Goal: Information Seeking & Learning: Find contact information

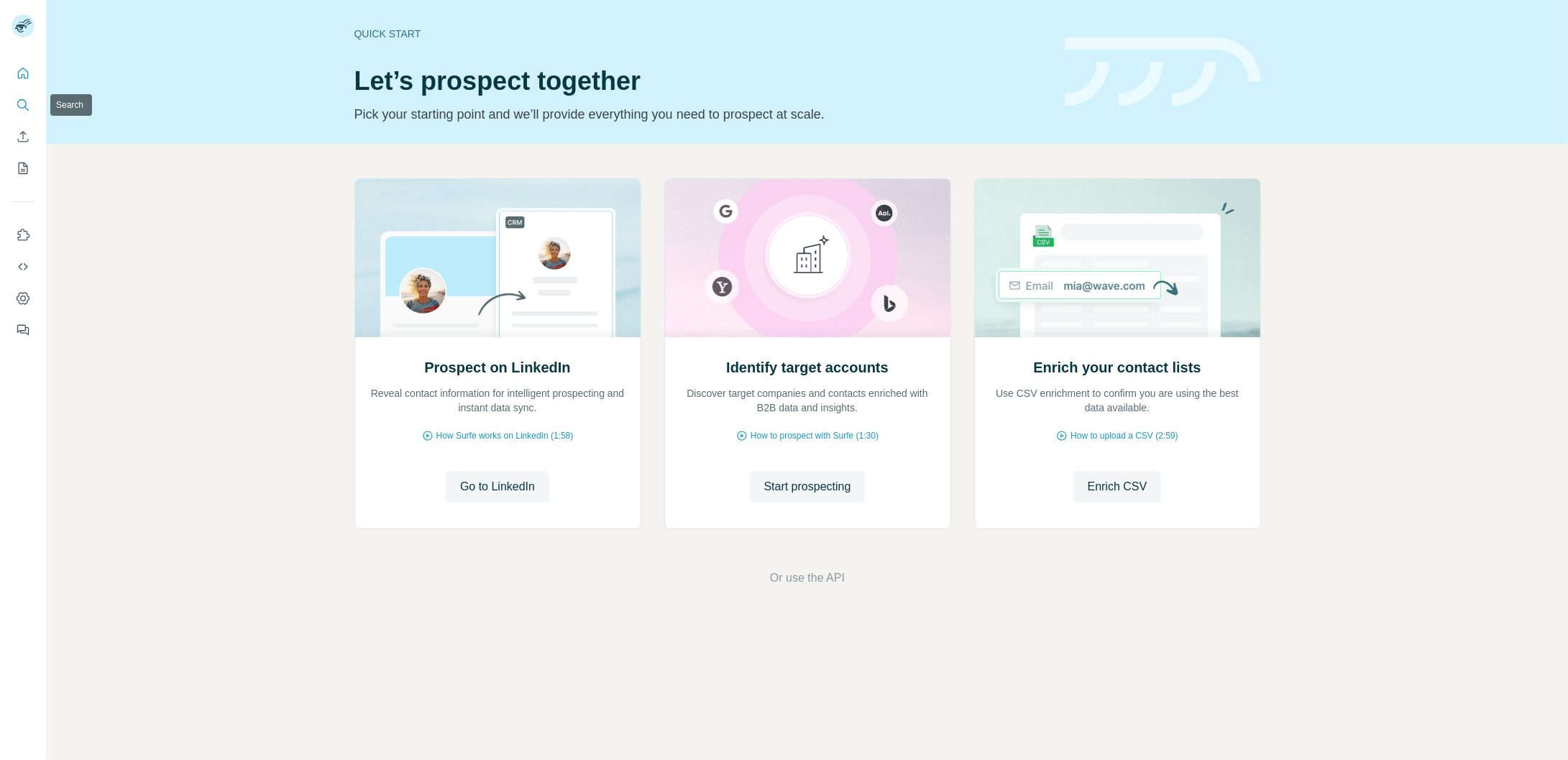
click at [17, 98] on icon "Search" at bounding box center [23, 105] width 15 height 15
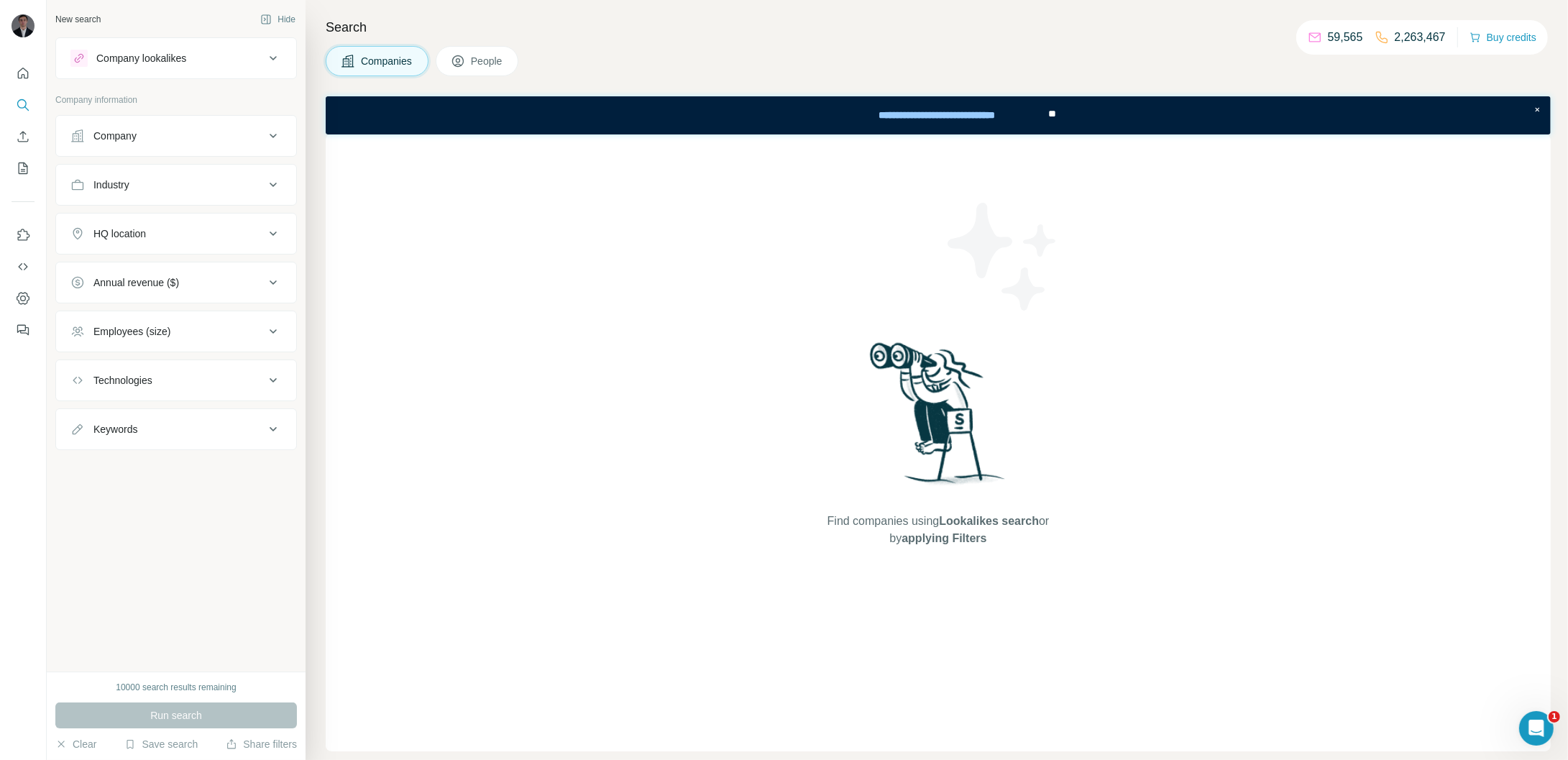
click at [270, 61] on icon at bounding box center [273, 58] width 17 height 17
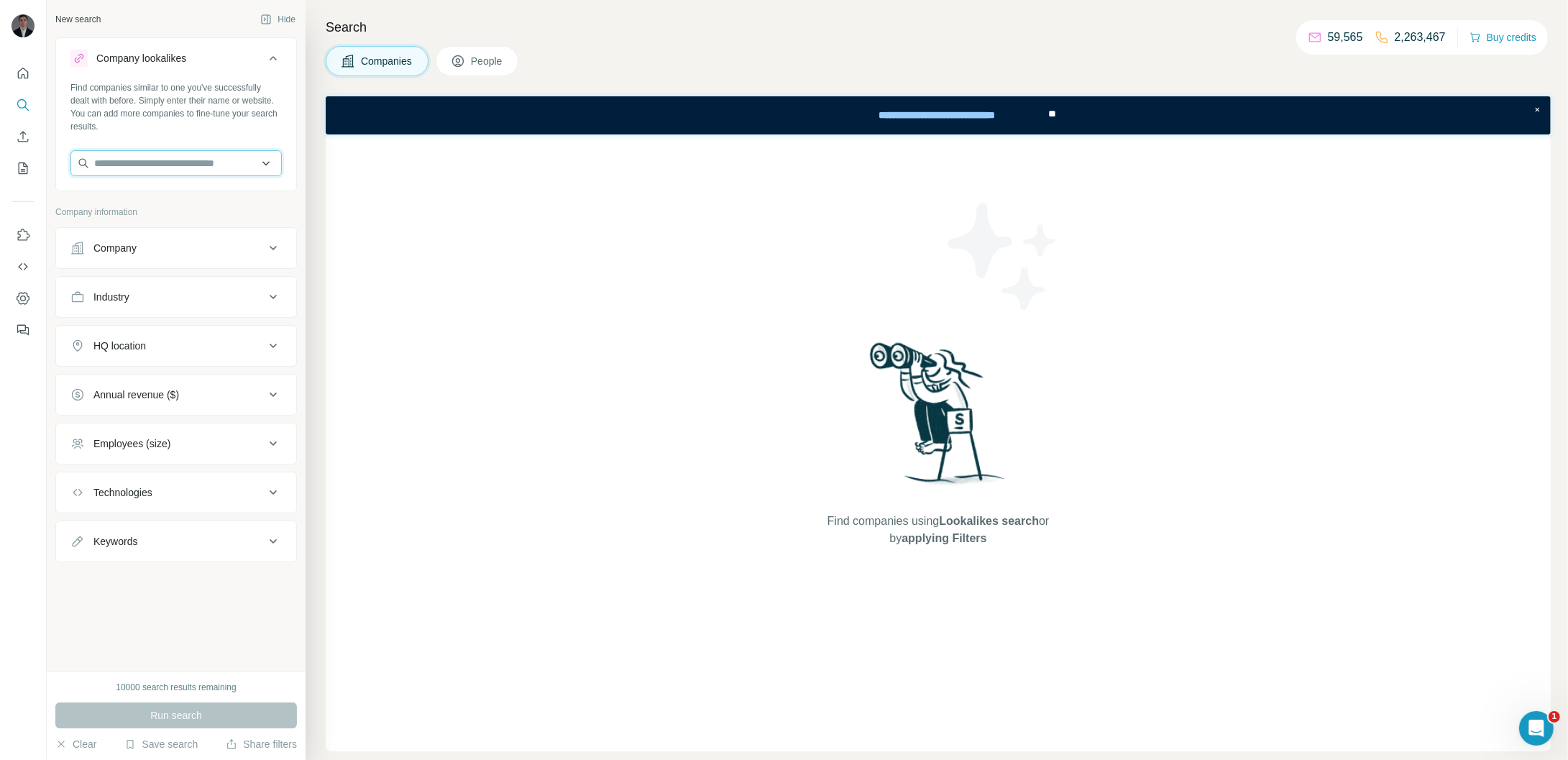
click at [167, 172] on input "text" at bounding box center [176, 163] width 211 height 26
paste input "**********"
type input "**********"
click at [190, 196] on div "Brandeploy [DOMAIN_NAME]" at bounding box center [175, 202] width 204 height 39
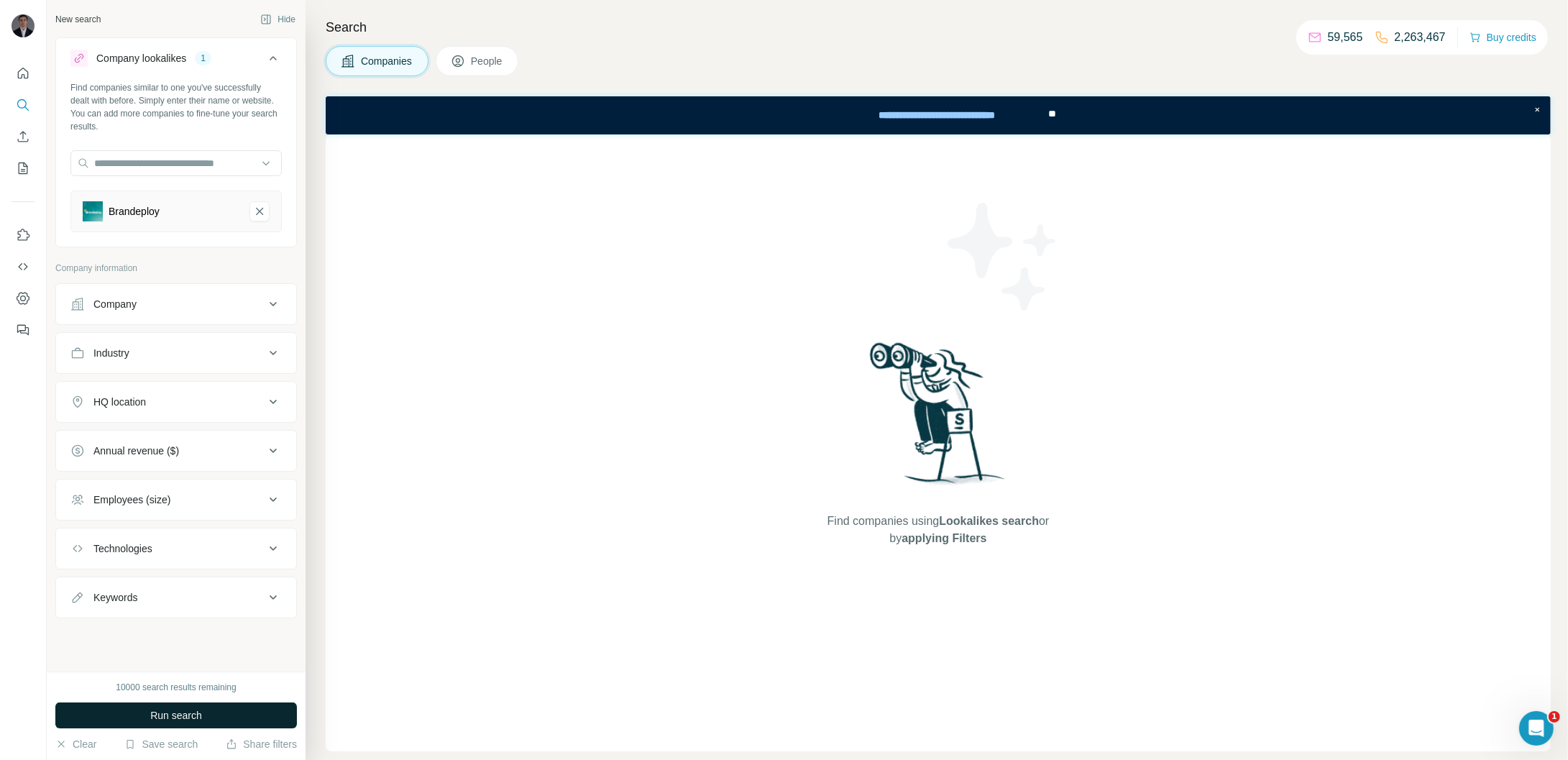
click at [215, 710] on button "Run search" at bounding box center [175, 715] width 241 height 26
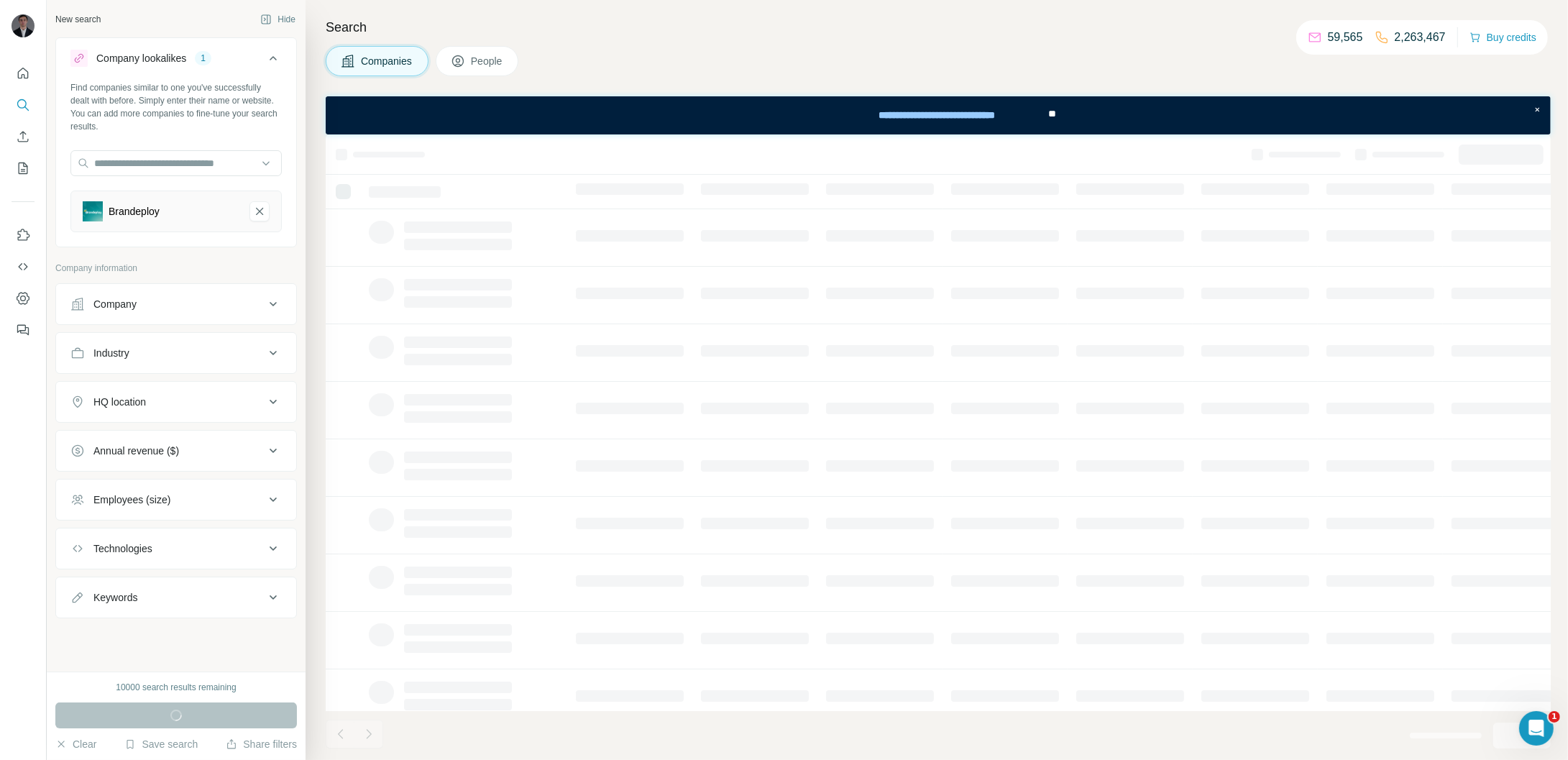
click at [271, 354] on icon at bounding box center [273, 353] width 17 height 17
click at [271, 354] on icon at bounding box center [273, 353] width 7 height 4
click at [266, 402] on button "HQ location" at bounding box center [175, 402] width 240 height 34
click at [217, 443] on input "text" at bounding box center [176, 438] width 211 height 26
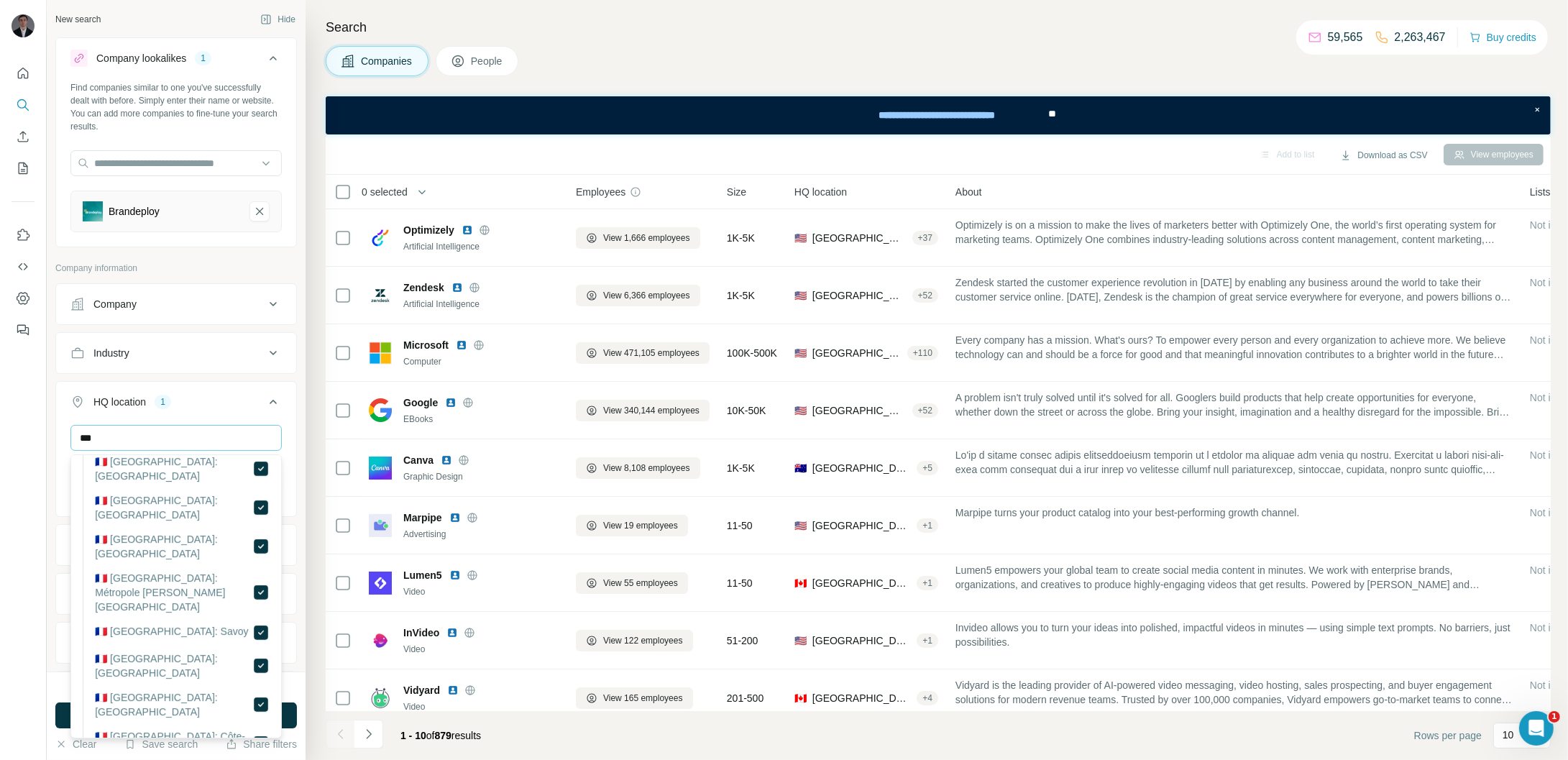
scroll to position [706, 0]
click at [155, 434] on input "***" at bounding box center [176, 438] width 211 height 26
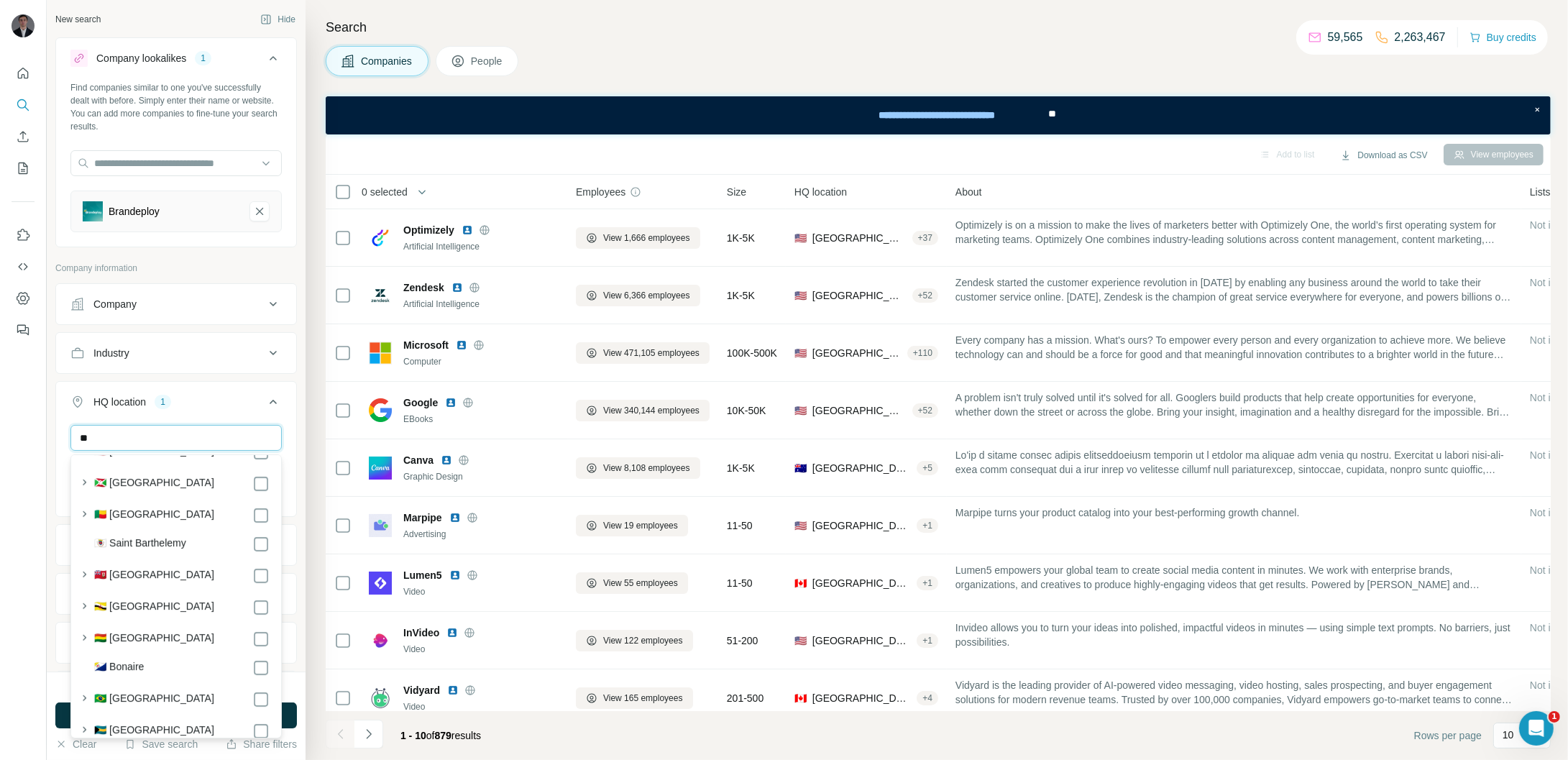
type input "*"
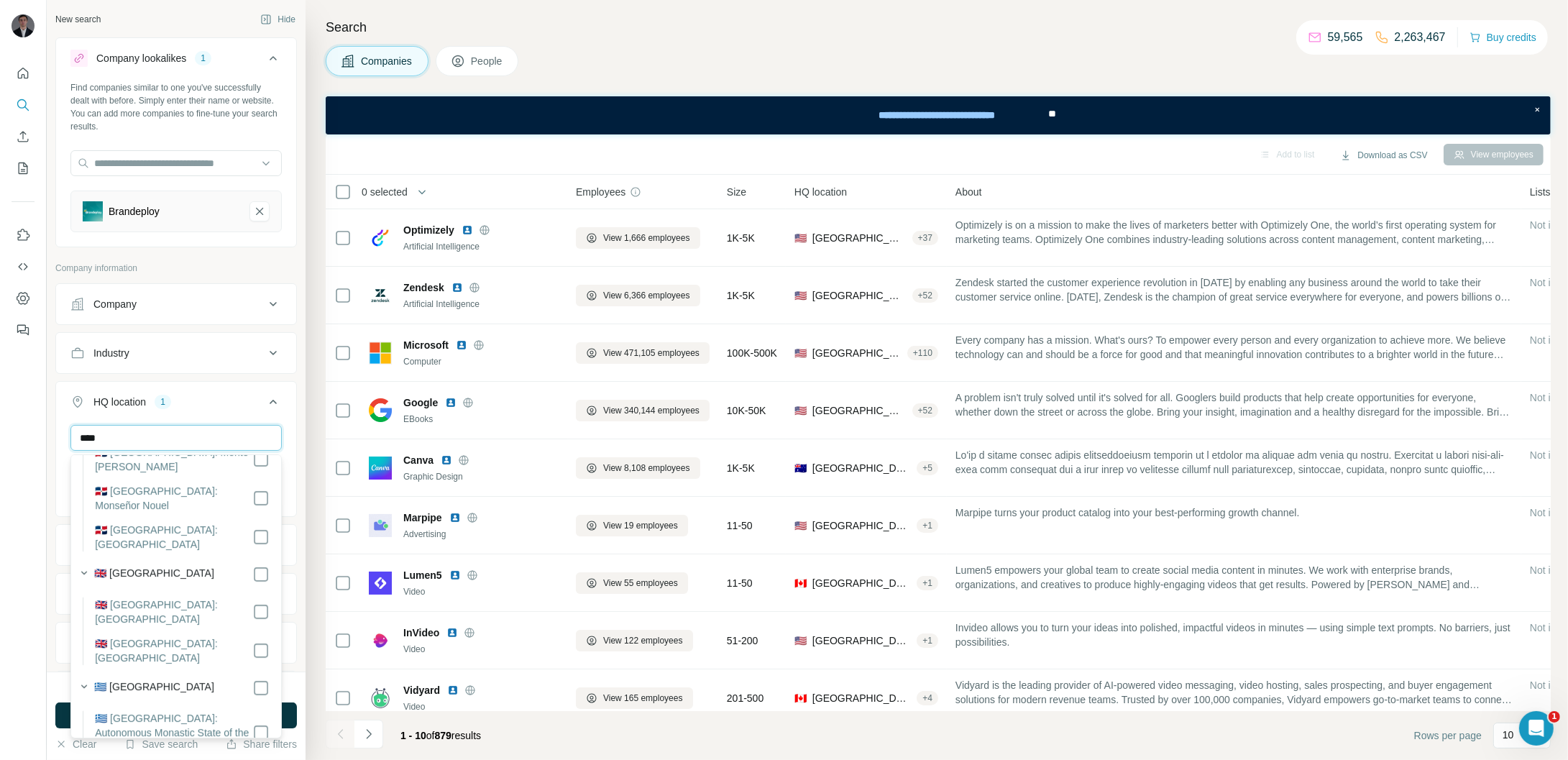
scroll to position [0, 0]
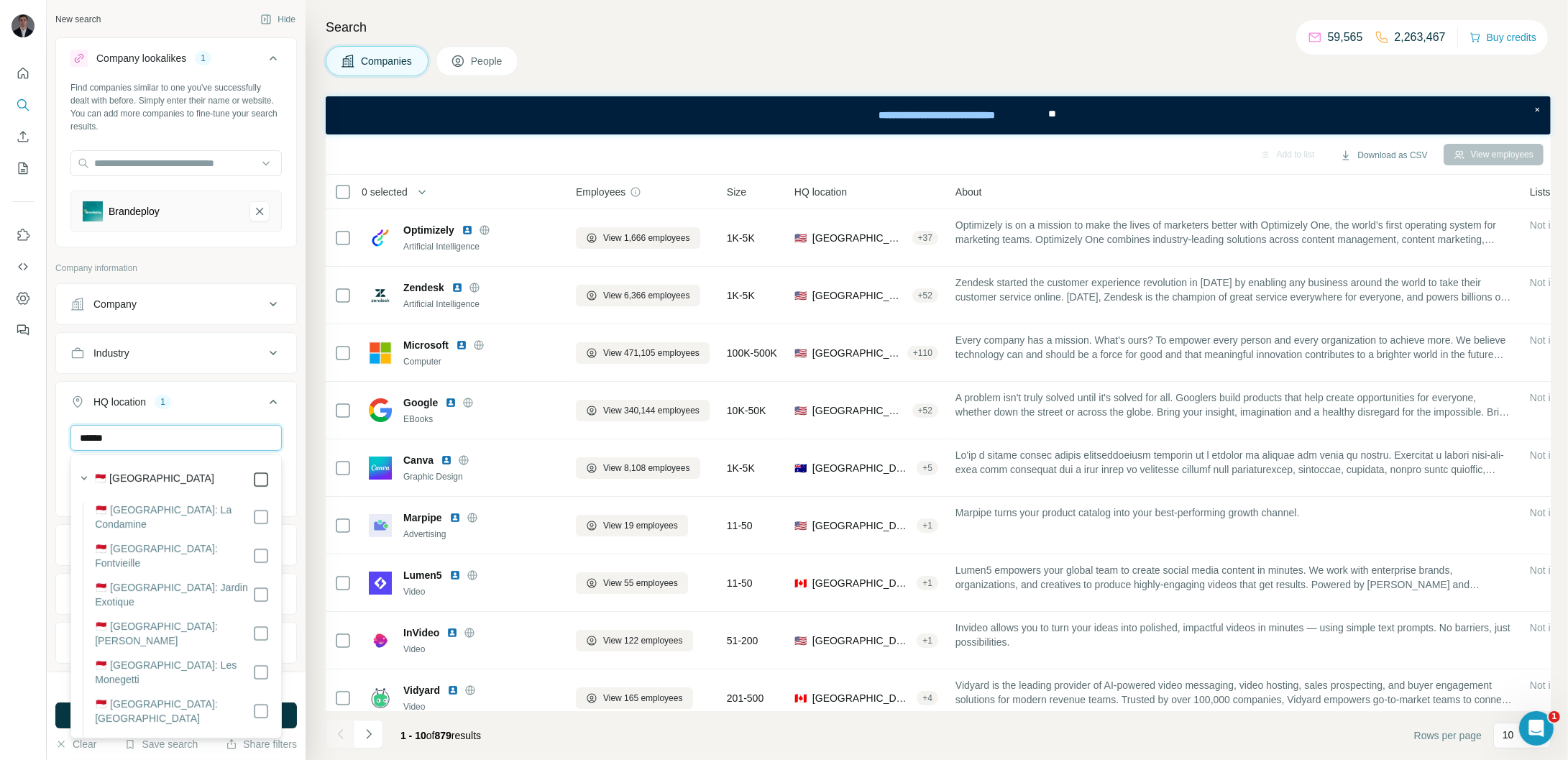
type input "******"
click at [234, 388] on button "HQ location 2" at bounding box center [175, 405] width 240 height 41
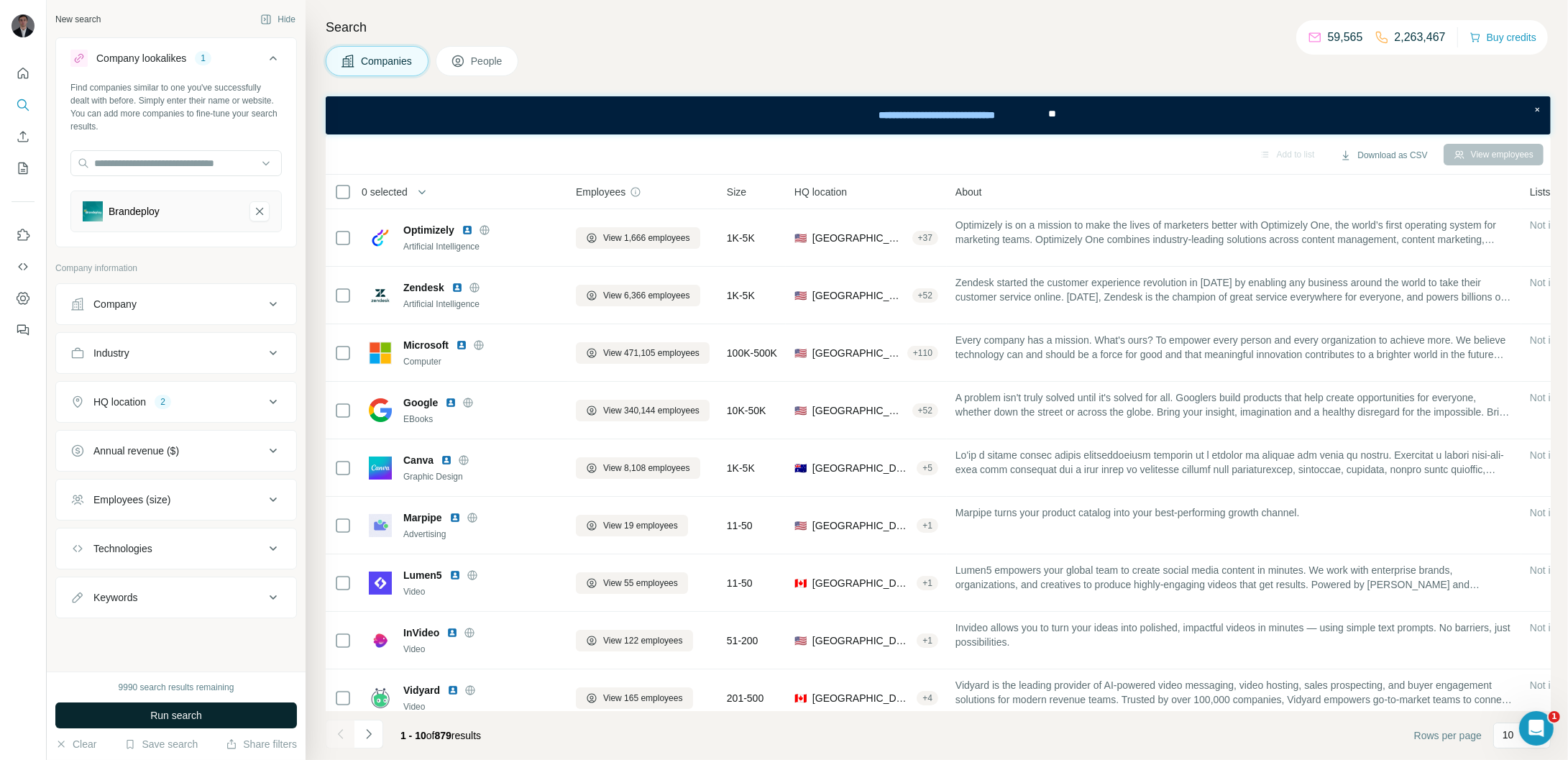
click at [181, 716] on span "Run search" at bounding box center [176, 715] width 52 height 15
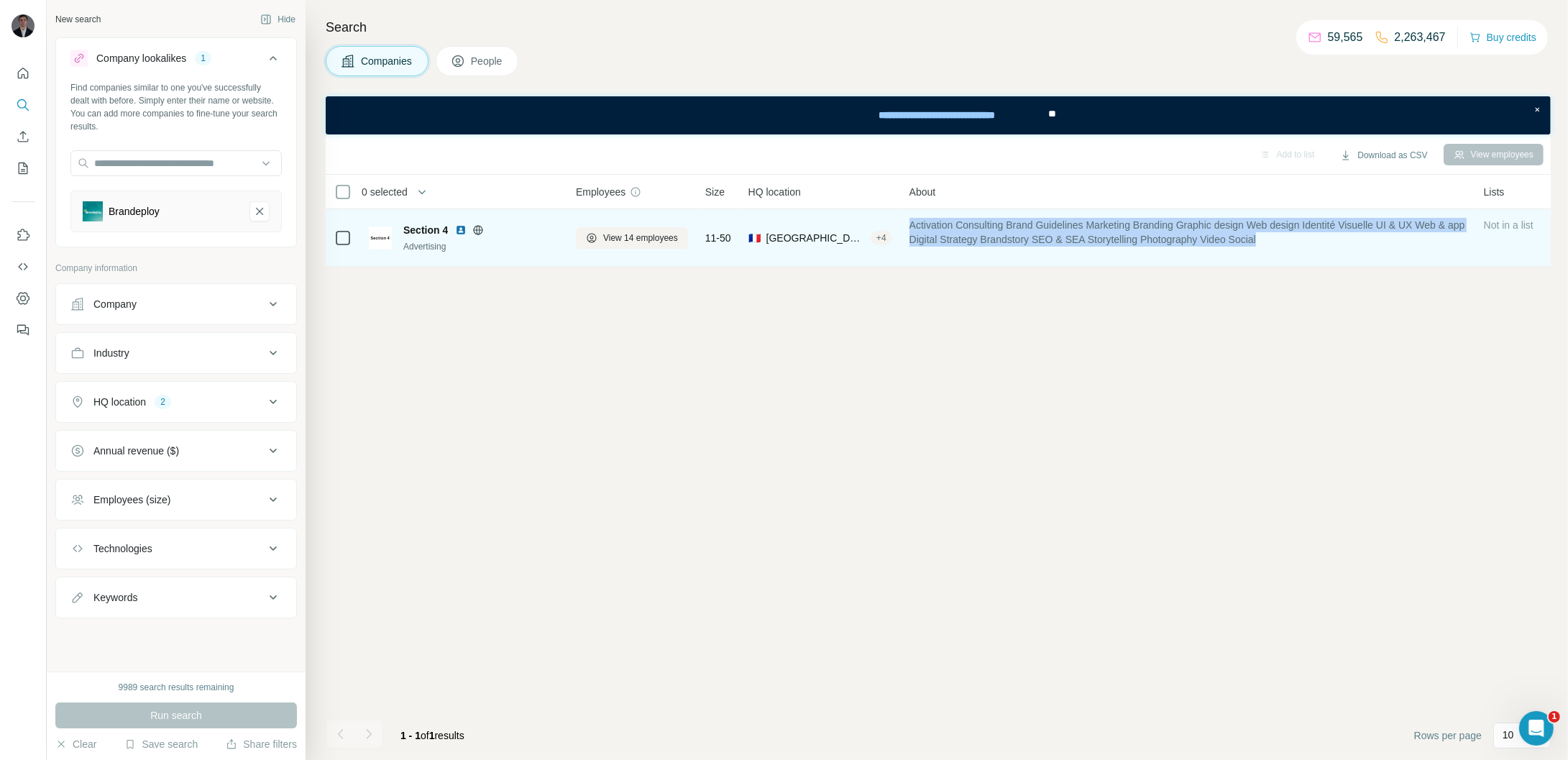
drag, startPoint x: 1315, startPoint y: 247, endPoint x: 896, endPoint y: 219, distance: 419.9
click at [0, 0] on tr "Section 4 Advertising View 14 employees 11-50 🇫🇷 [GEOGRAPHIC_DATA], [GEOGRAPHIC…" at bounding box center [0, 0] width 0 height 0
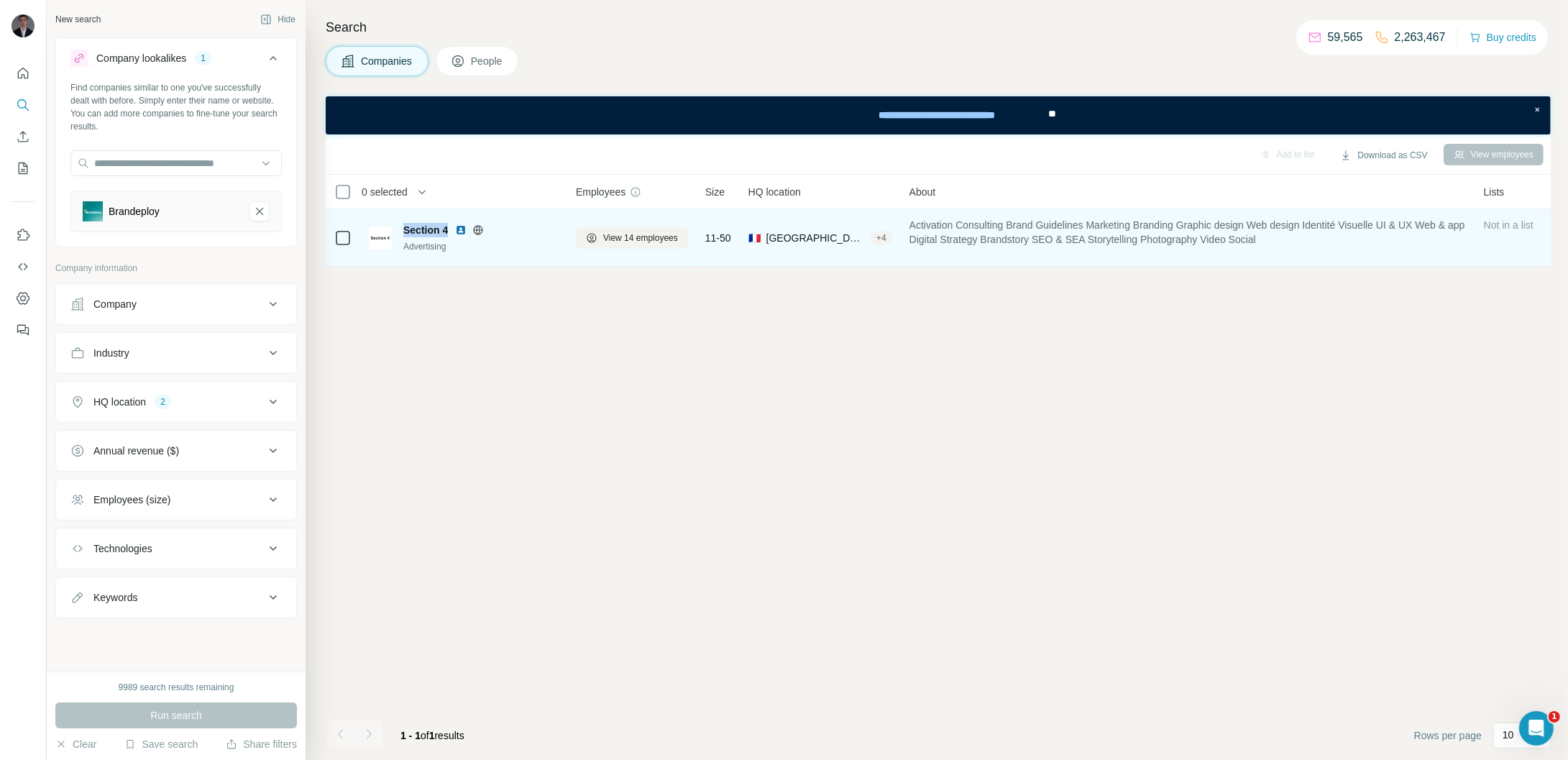
drag, startPoint x: 402, startPoint y: 232, endPoint x: 452, endPoint y: 237, distance: 50.2
click at [452, 237] on div "Section 4 Advertising" at bounding box center [480, 237] width 155 height 30
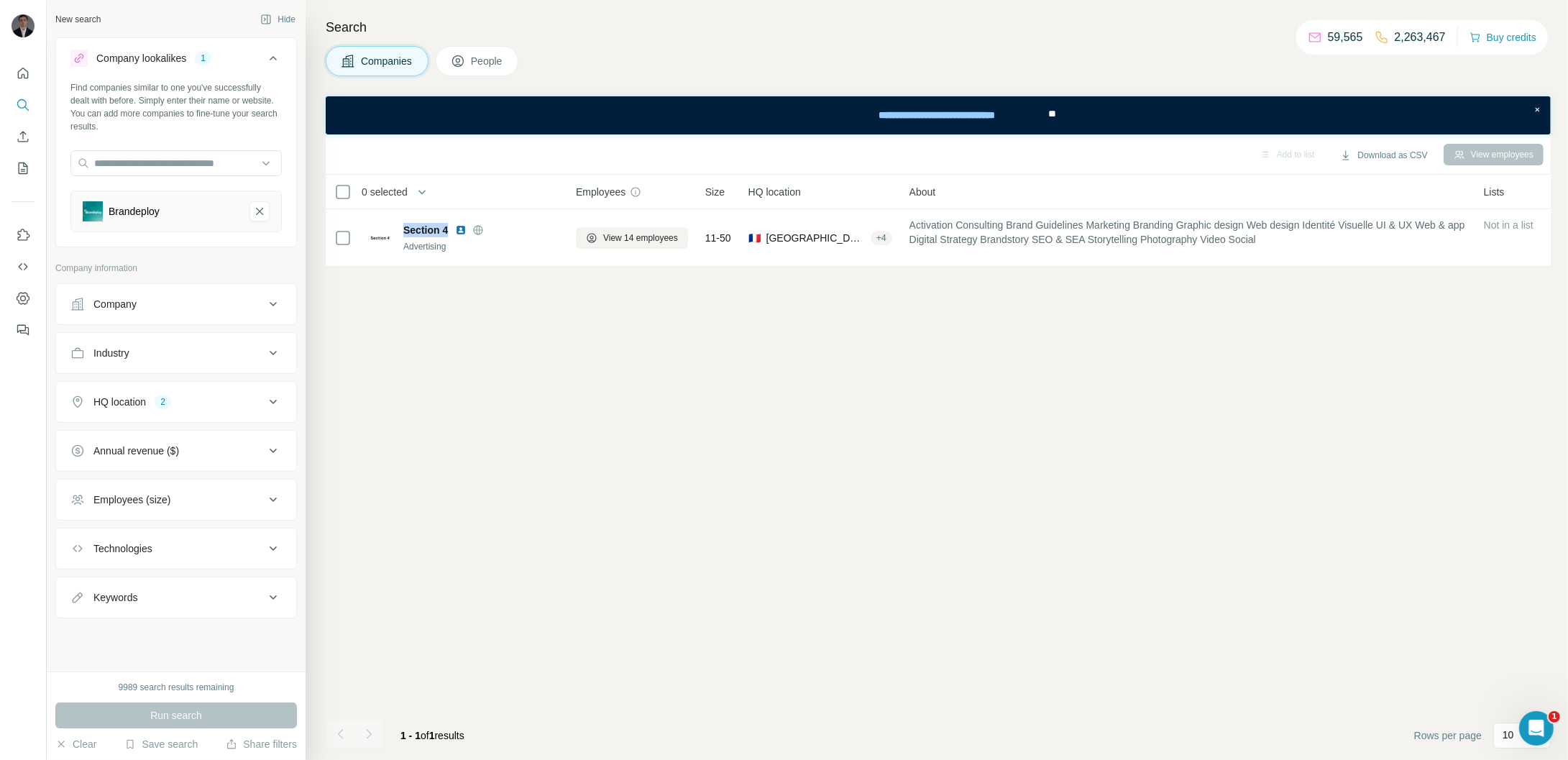
copy span "Section 4"
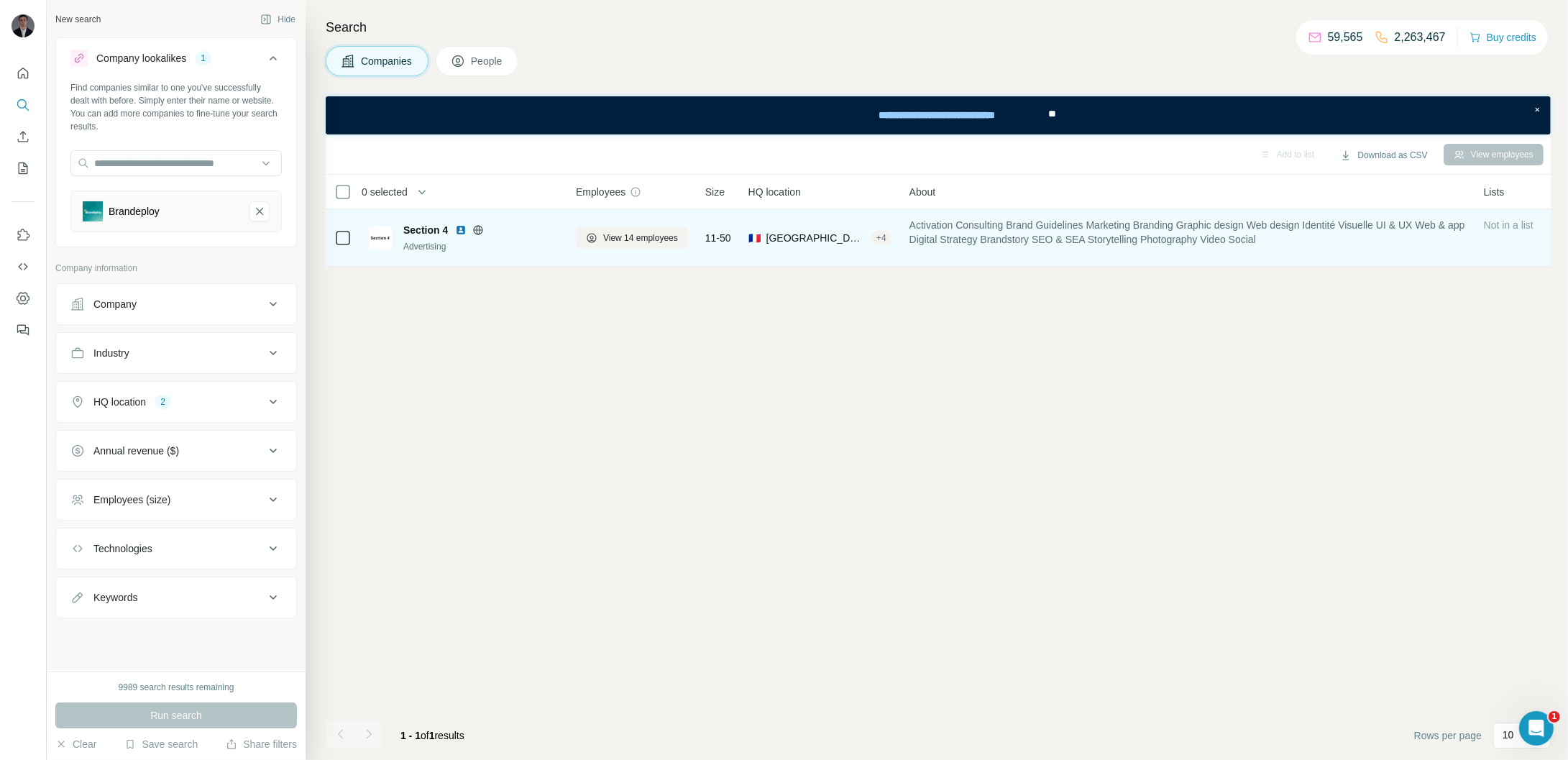
click at [480, 232] on icon at bounding box center [479, 230] width 3 height 10
click at [648, 242] on span "View 14 employees" at bounding box center [640, 238] width 75 height 13
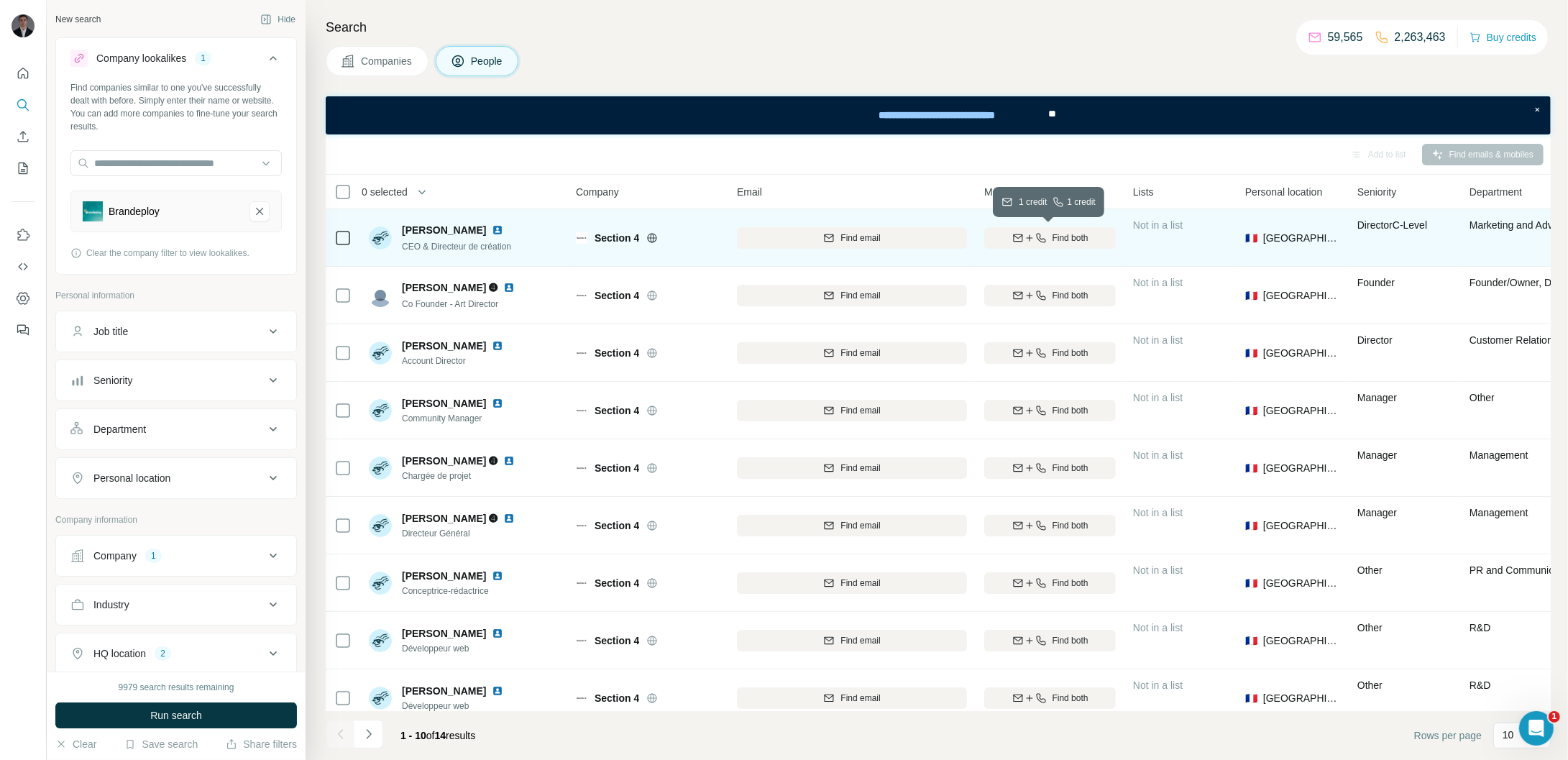
click at [1096, 237] on div "Find both" at bounding box center [1050, 238] width 132 height 13
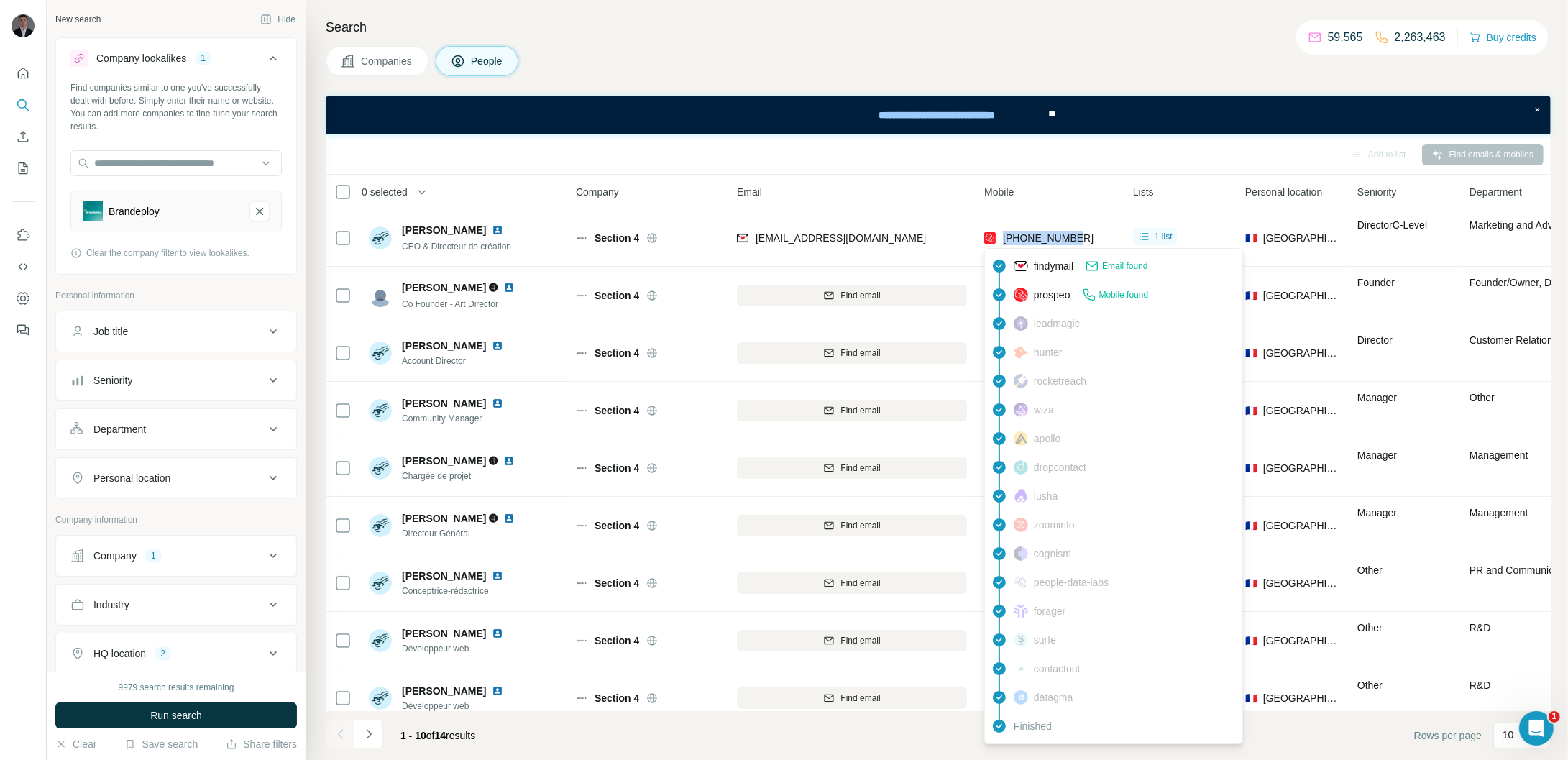
drag, startPoint x: 1083, startPoint y: 240, endPoint x: 1000, endPoint y: 247, distance: 83.3
click at [1000, 247] on body "New search Hide Company lookalikes 1 Find companies similar to one you've succe…" at bounding box center [784, 434] width 1568 height 868
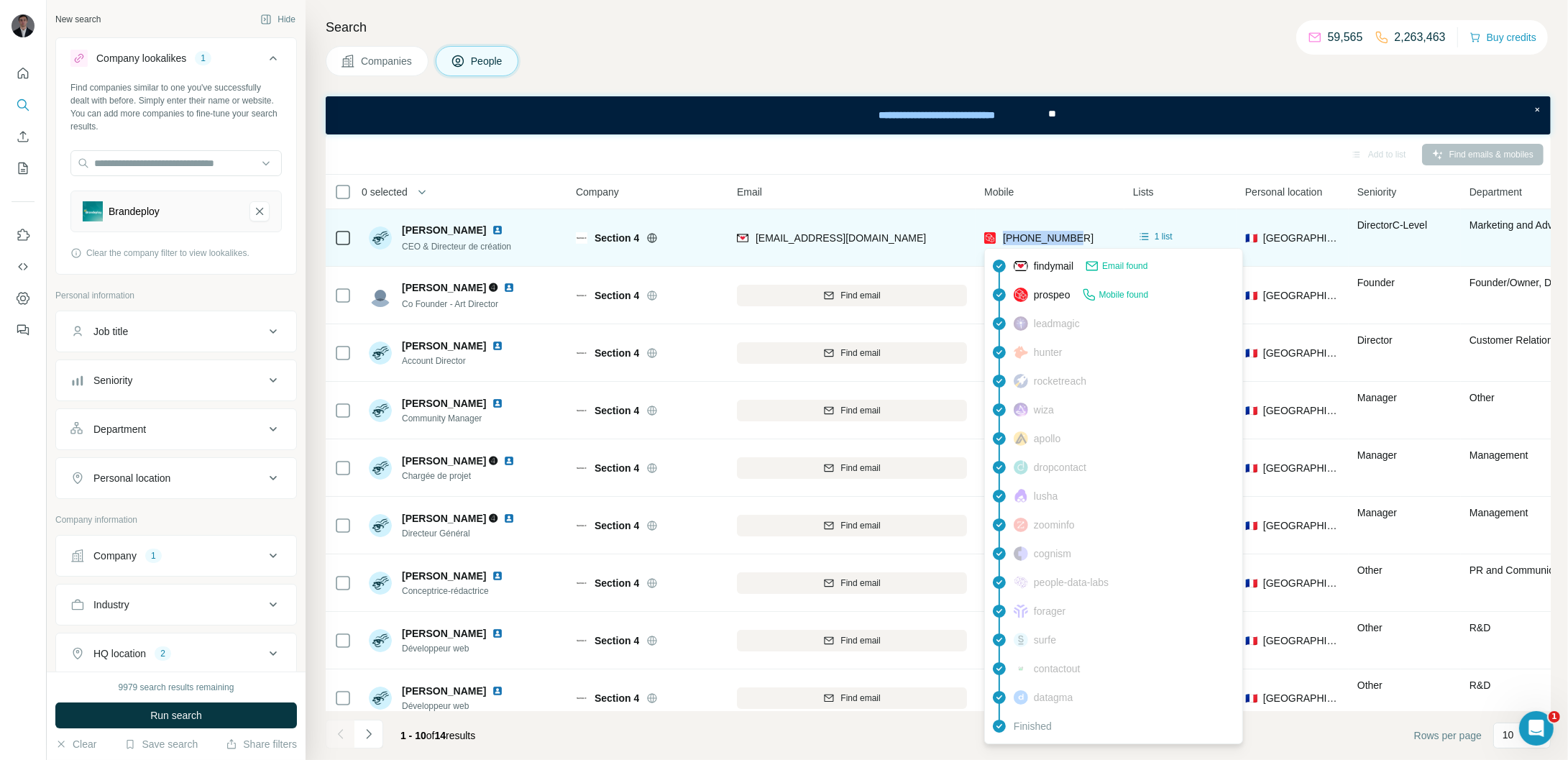
copy span "[PHONE_NUMBER]"
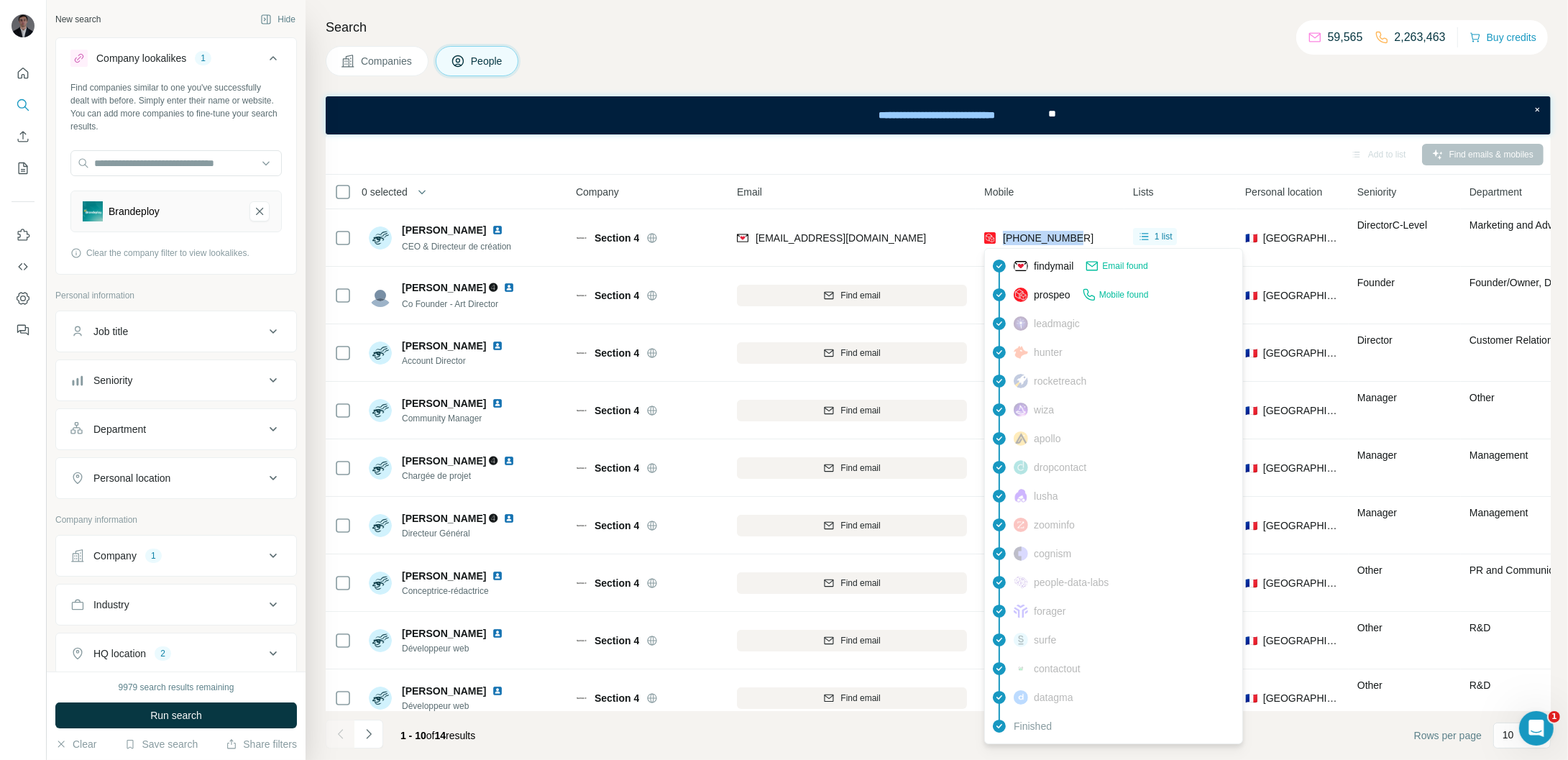
copy span "[PHONE_NUMBER]"
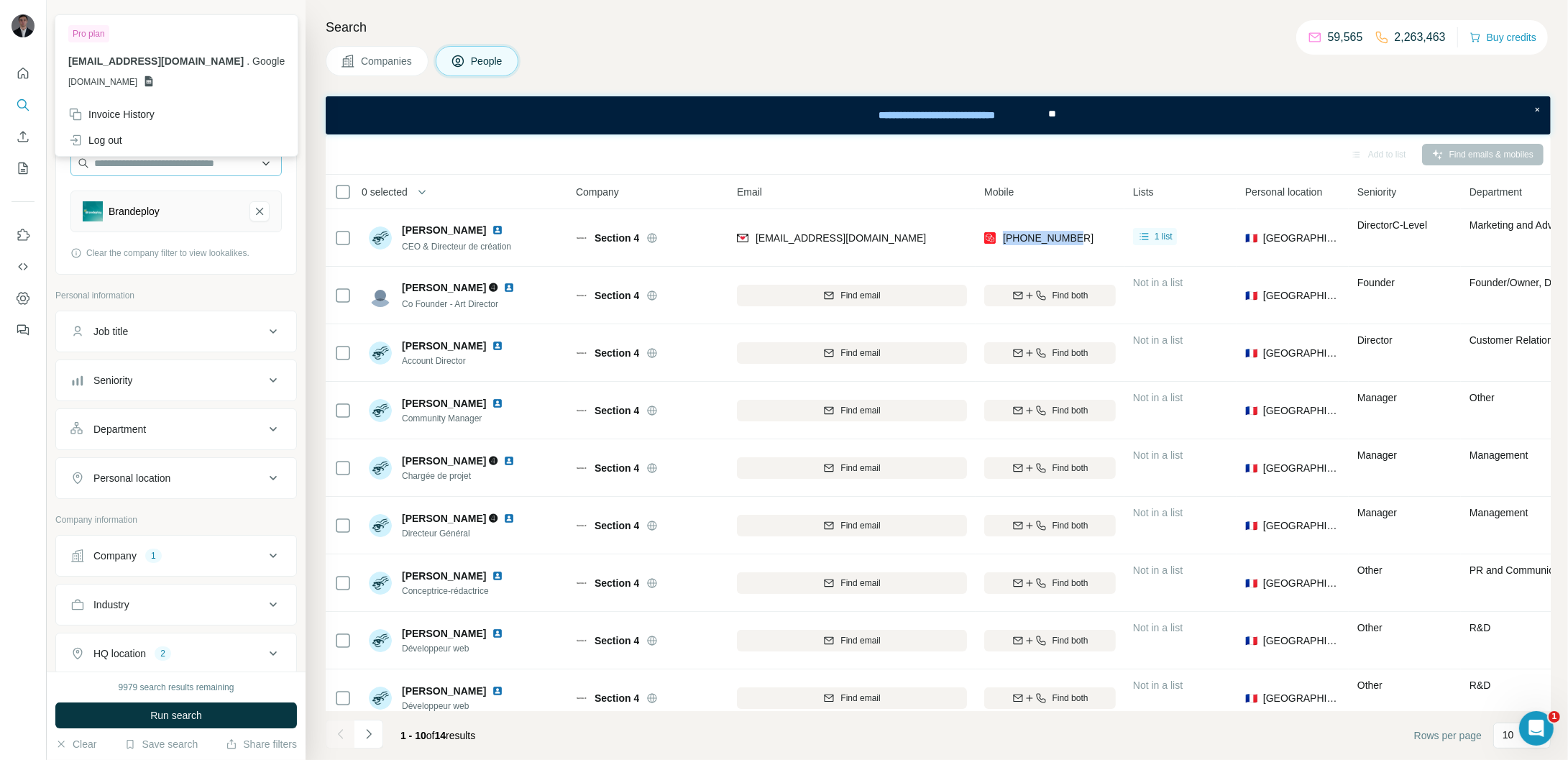
copy span "[PHONE_NUMBER]"
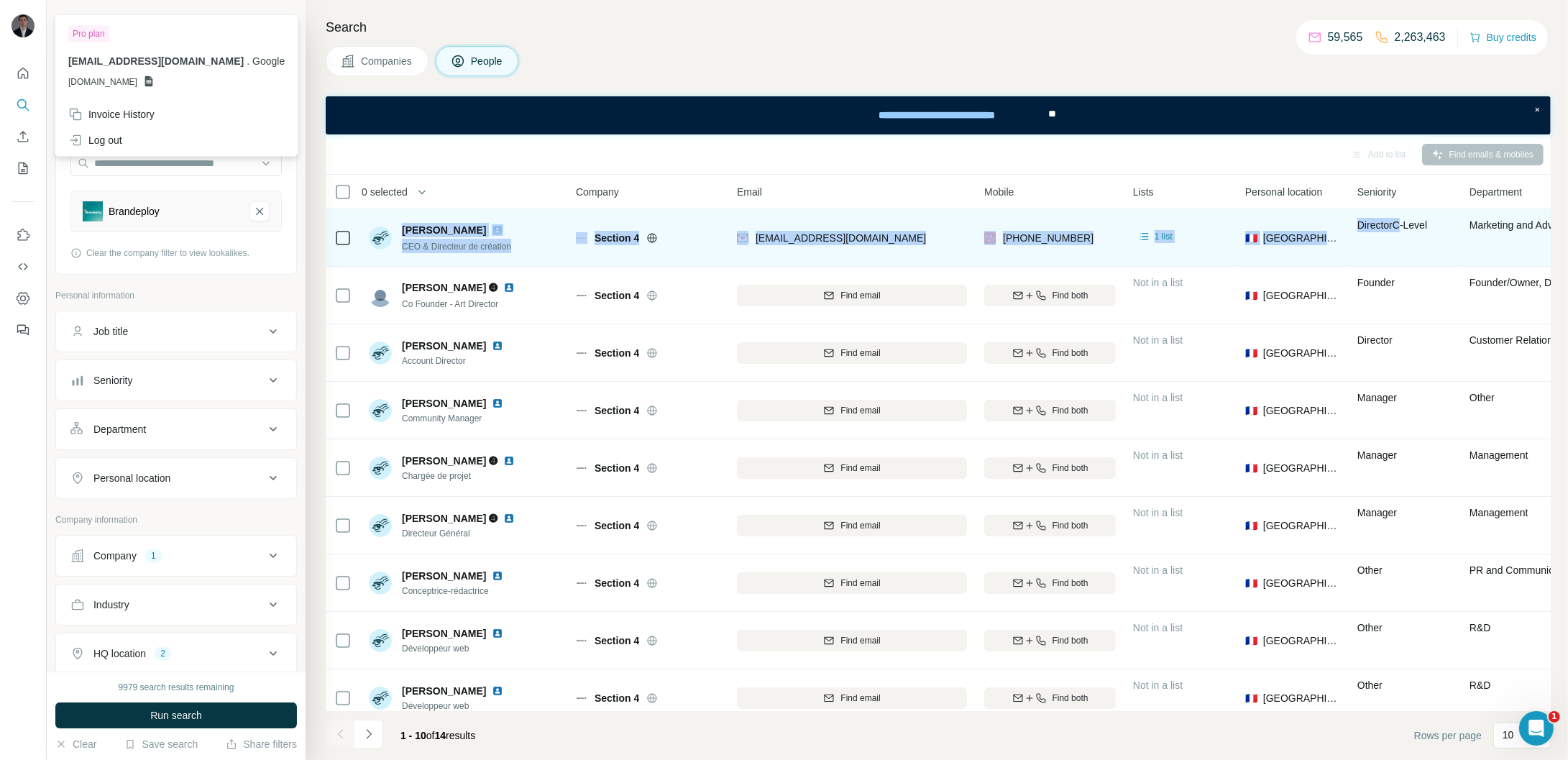
drag, startPoint x: 402, startPoint y: 228, endPoint x: 1403, endPoint y: 234, distance: 1001.0
click at [0, 0] on tr "[PERSON_NAME] CEO & Directeur de création Section 4 [EMAIL_ADDRESS][DOMAIN_NAME…" at bounding box center [0, 0] width 0 height 0
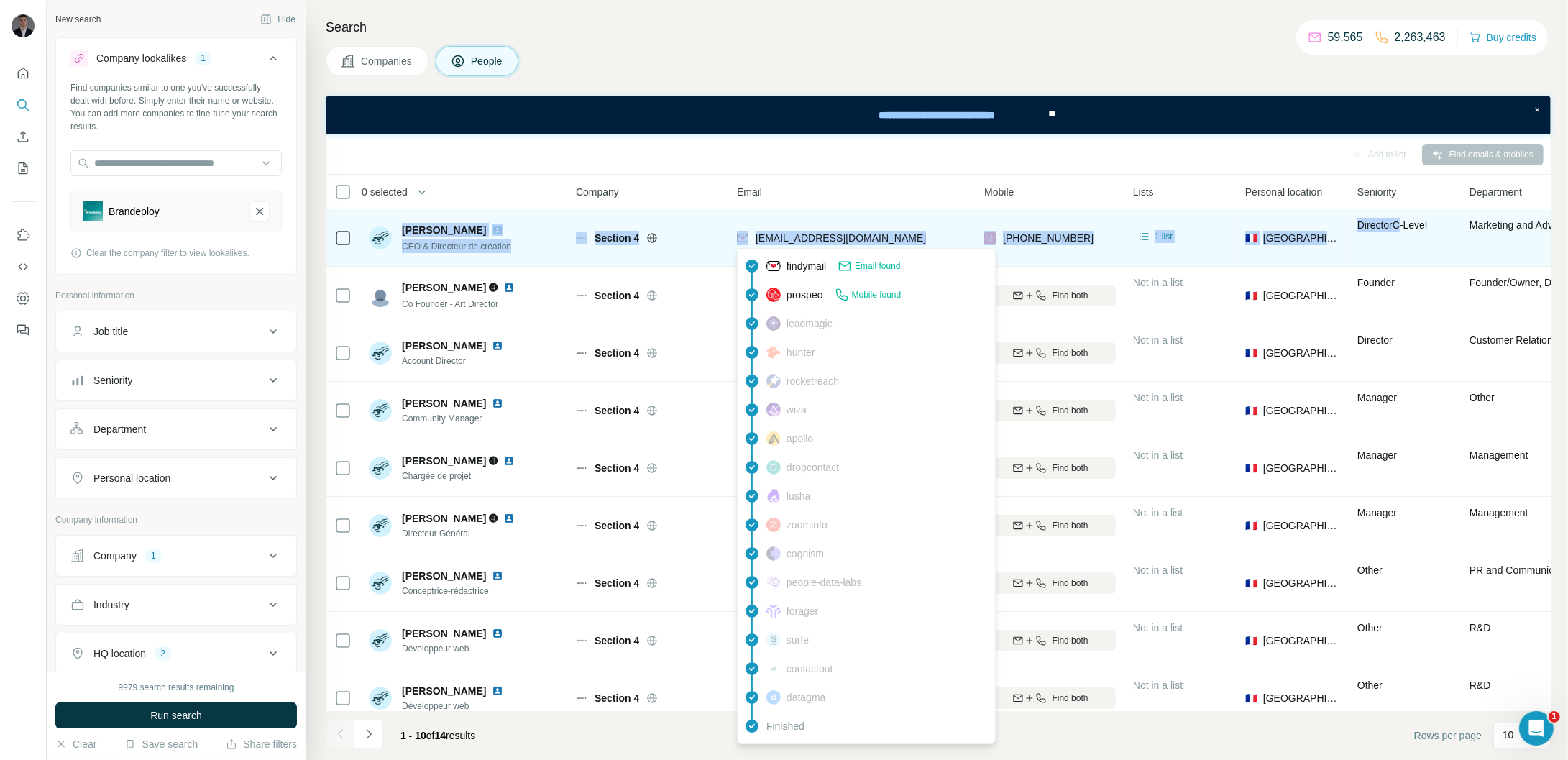
click at [782, 246] on div "[EMAIL_ADDRESS][DOMAIN_NAME]" at bounding box center [831, 239] width 189 height 17
drag, startPoint x: 890, startPoint y: 237, endPoint x: 752, endPoint y: 243, distance: 138.1
click at [752, 243] on div "[EMAIL_ADDRESS][DOMAIN_NAME]" at bounding box center [851, 237] width 230 height 40
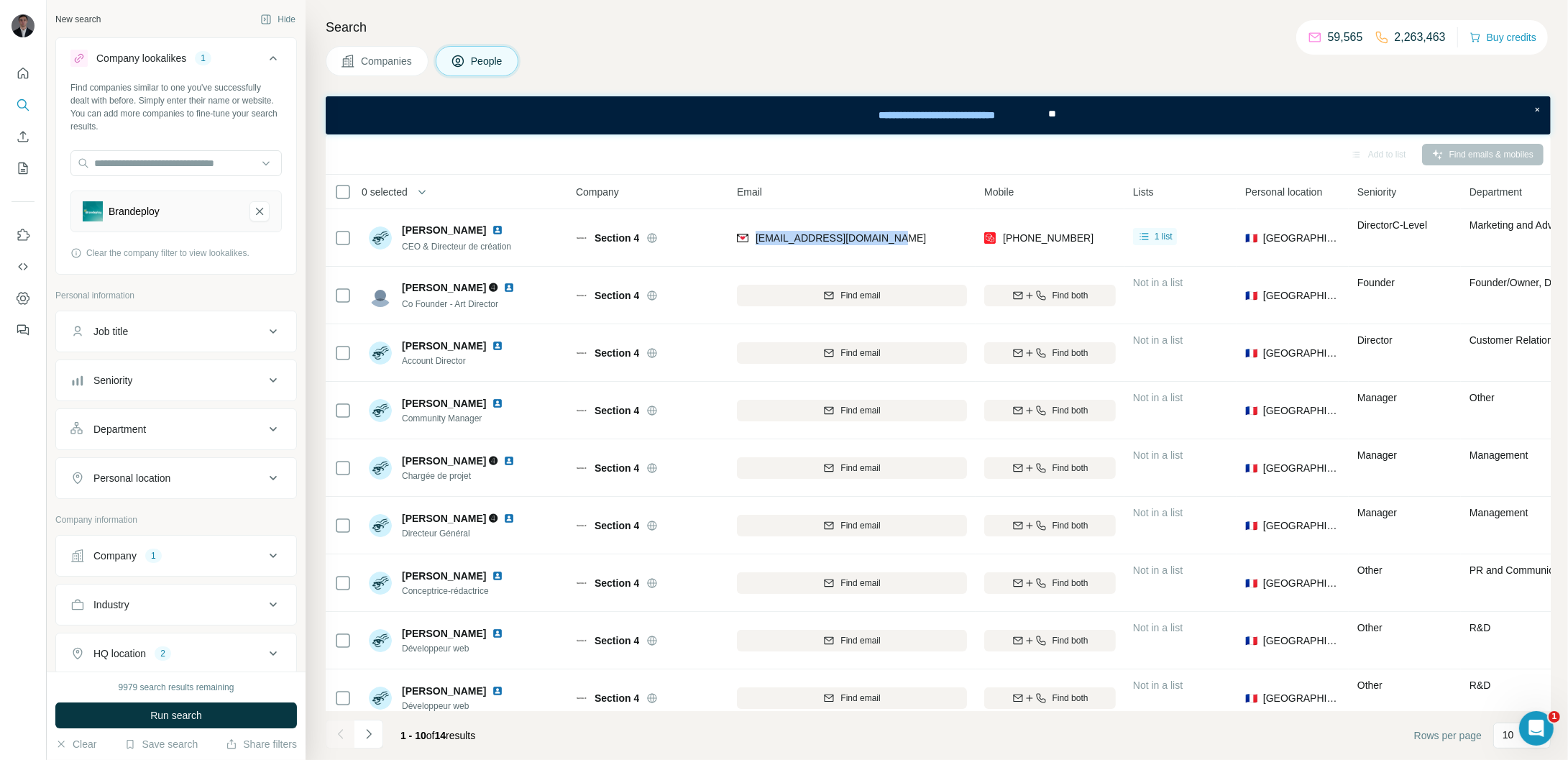
copy span "[EMAIL_ADDRESS][DOMAIN_NAME]"
